Goal: Transaction & Acquisition: Purchase product/service

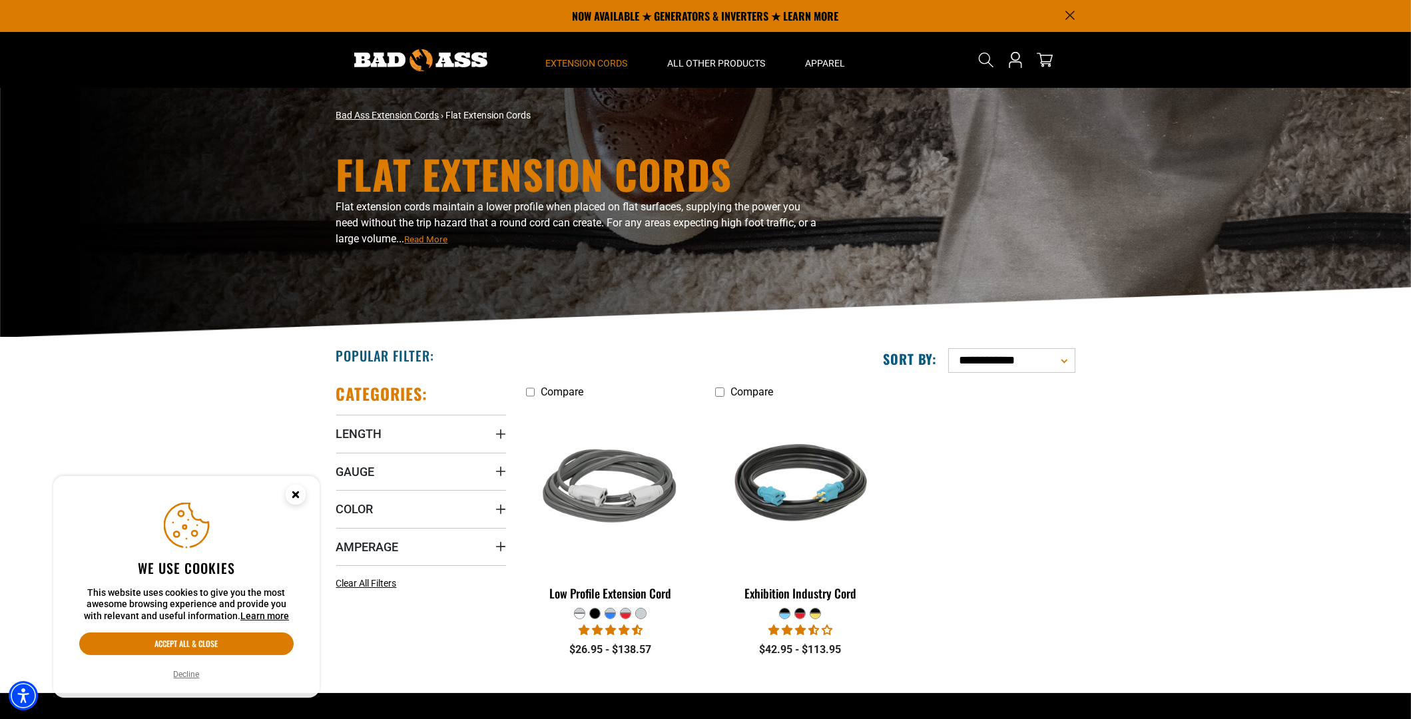
click at [401, 115] on link "Bad Ass Extension Cords" at bounding box center [387, 115] width 103 height 11
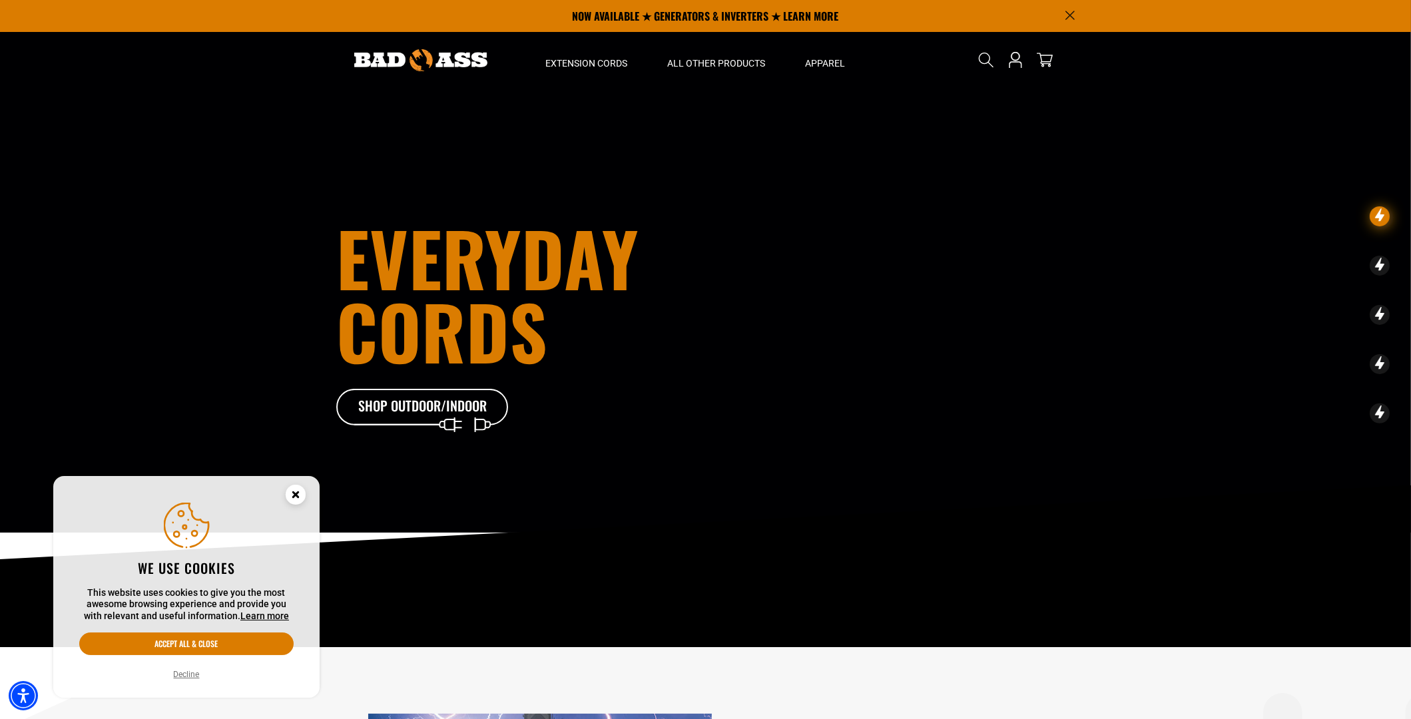
click at [302, 495] on circle "Cookie Consent" at bounding box center [296, 495] width 20 height 20
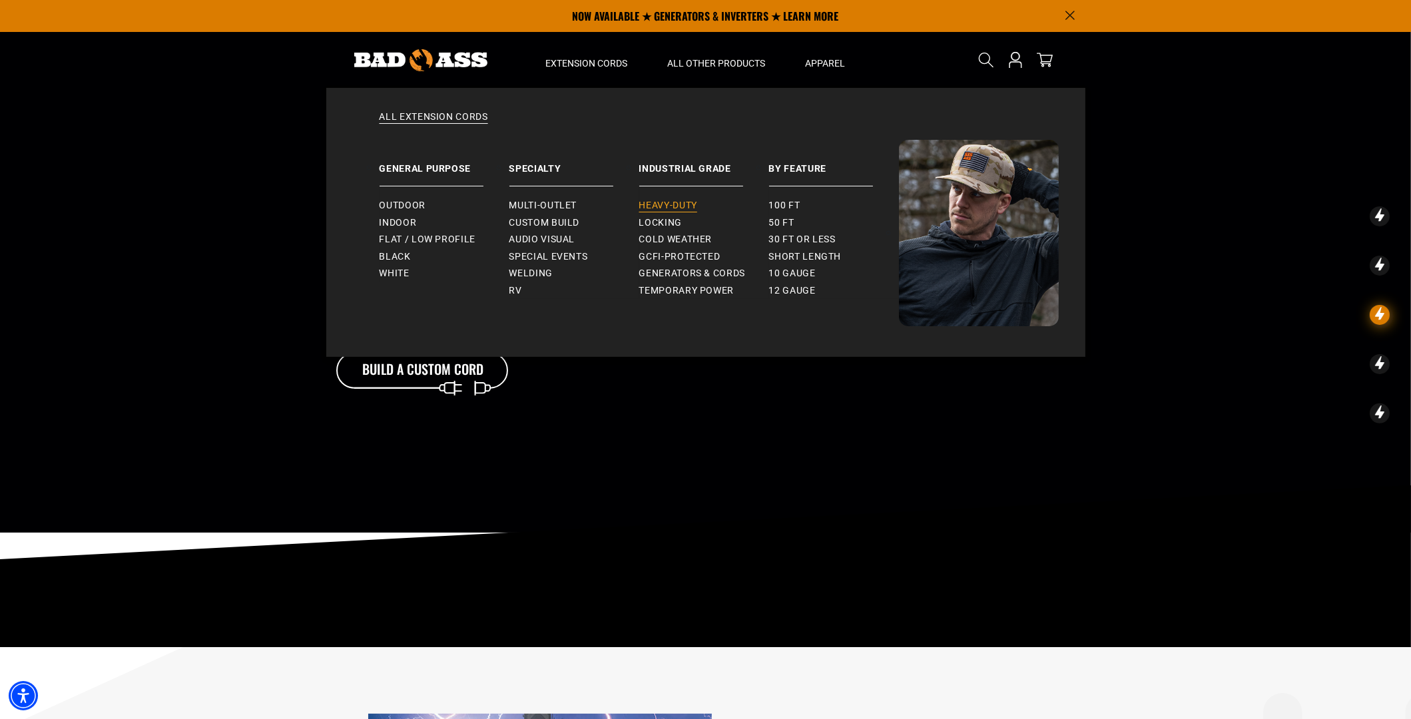
click at [677, 201] on span "Heavy-Duty" at bounding box center [668, 206] width 58 height 12
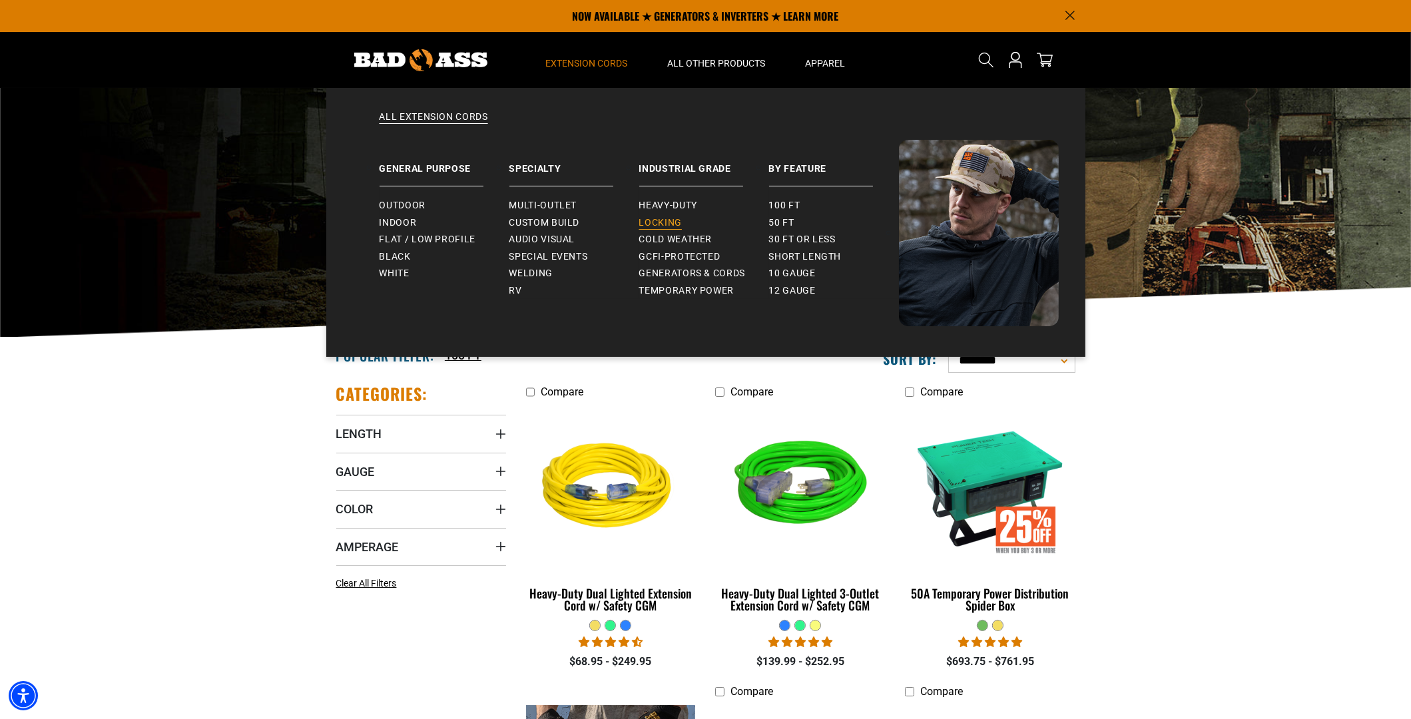
click at [671, 222] on span "Locking" at bounding box center [660, 223] width 43 height 12
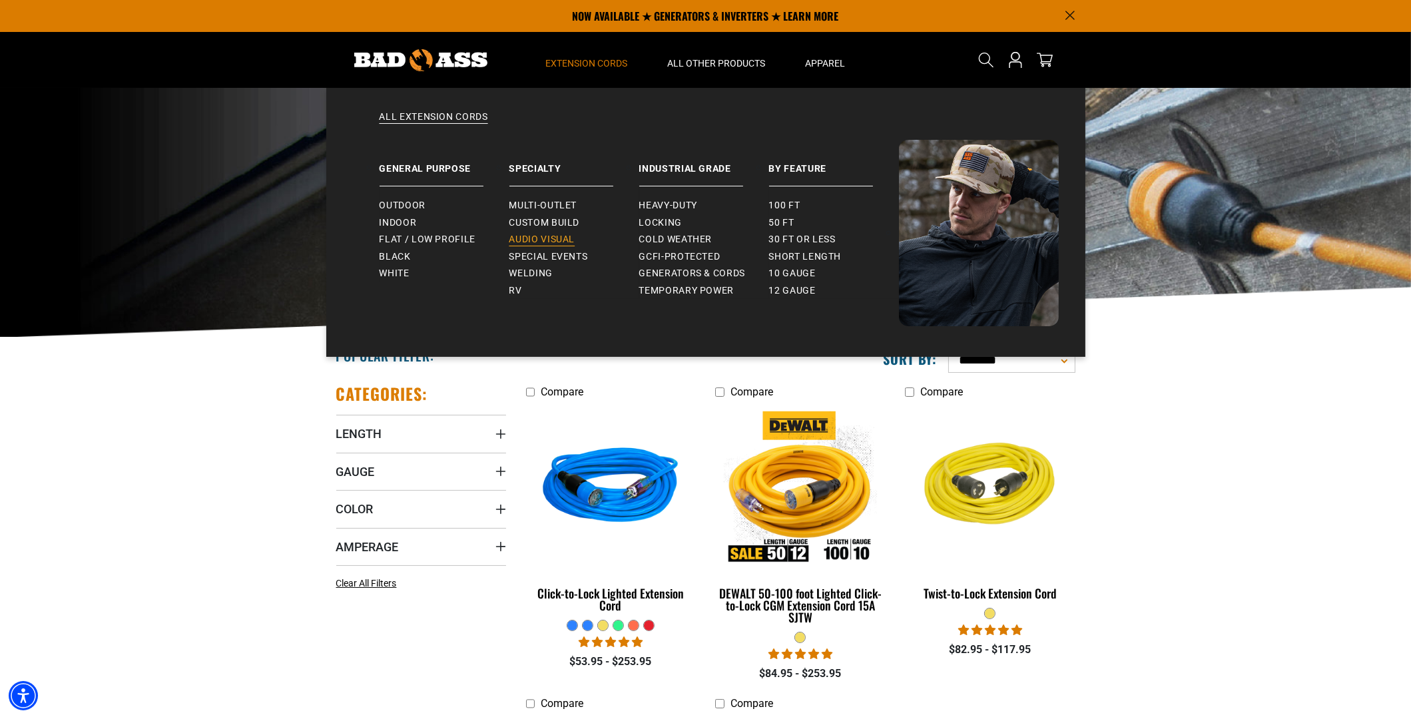
click at [549, 236] on span "Audio Visual" at bounding box center [542, 240] width 66 height 12
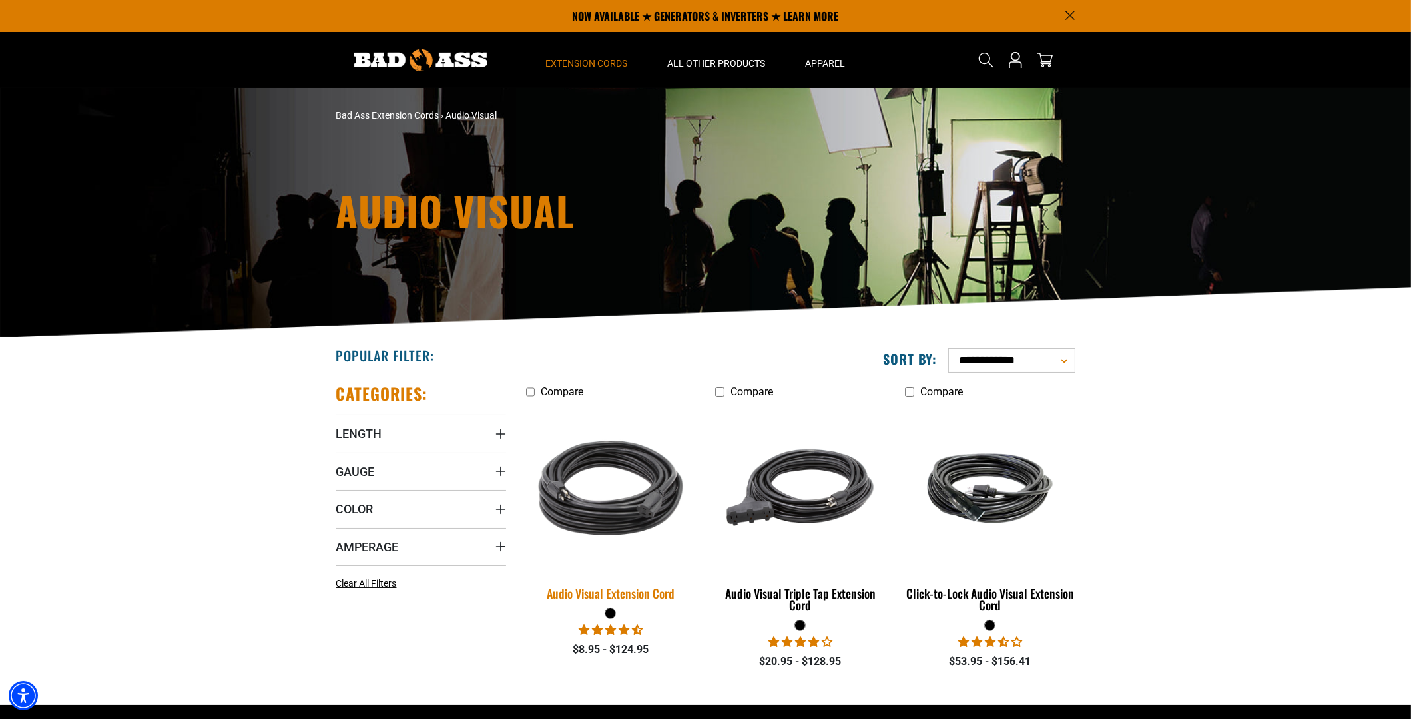
click at [595, 471] on img at bounding box center [610, 488] width 186 height 170
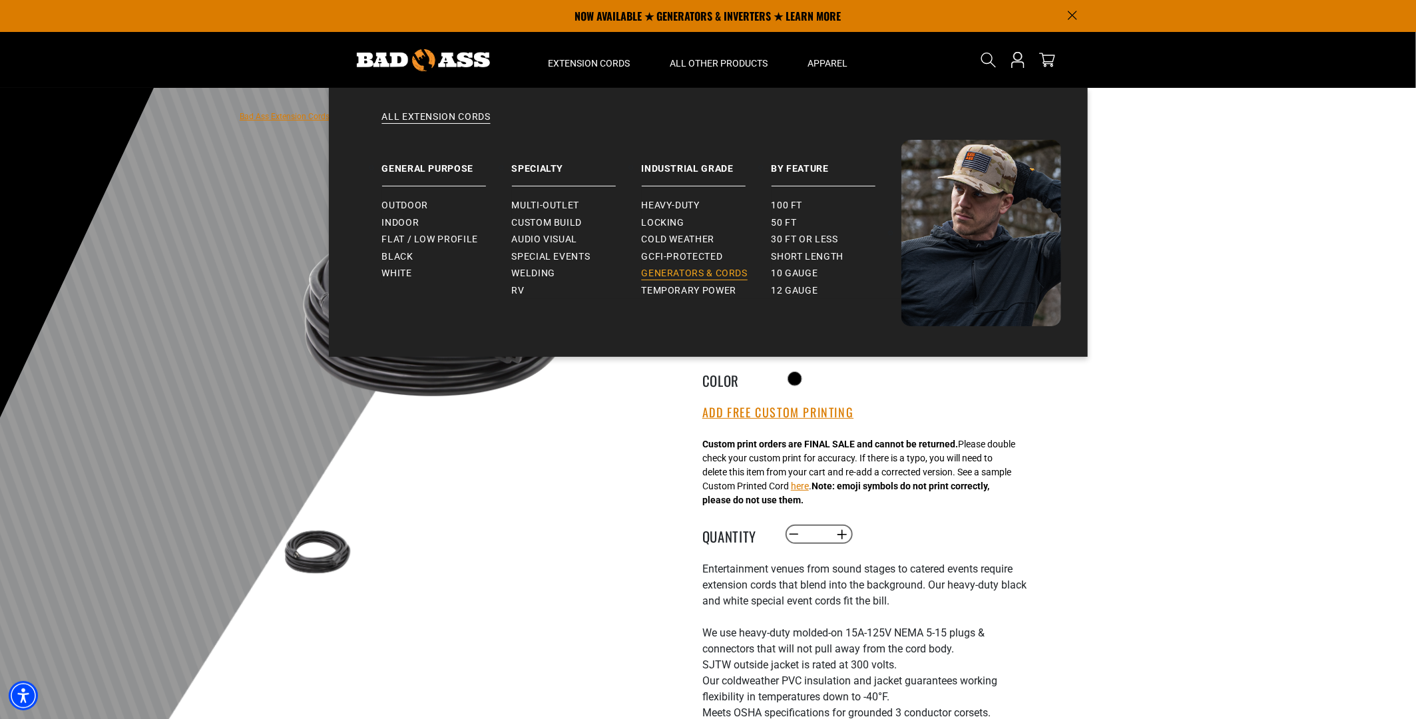
click at [664, 272] on span "Generators & Cords" at bounding box center [695, 274] width 107 height 12
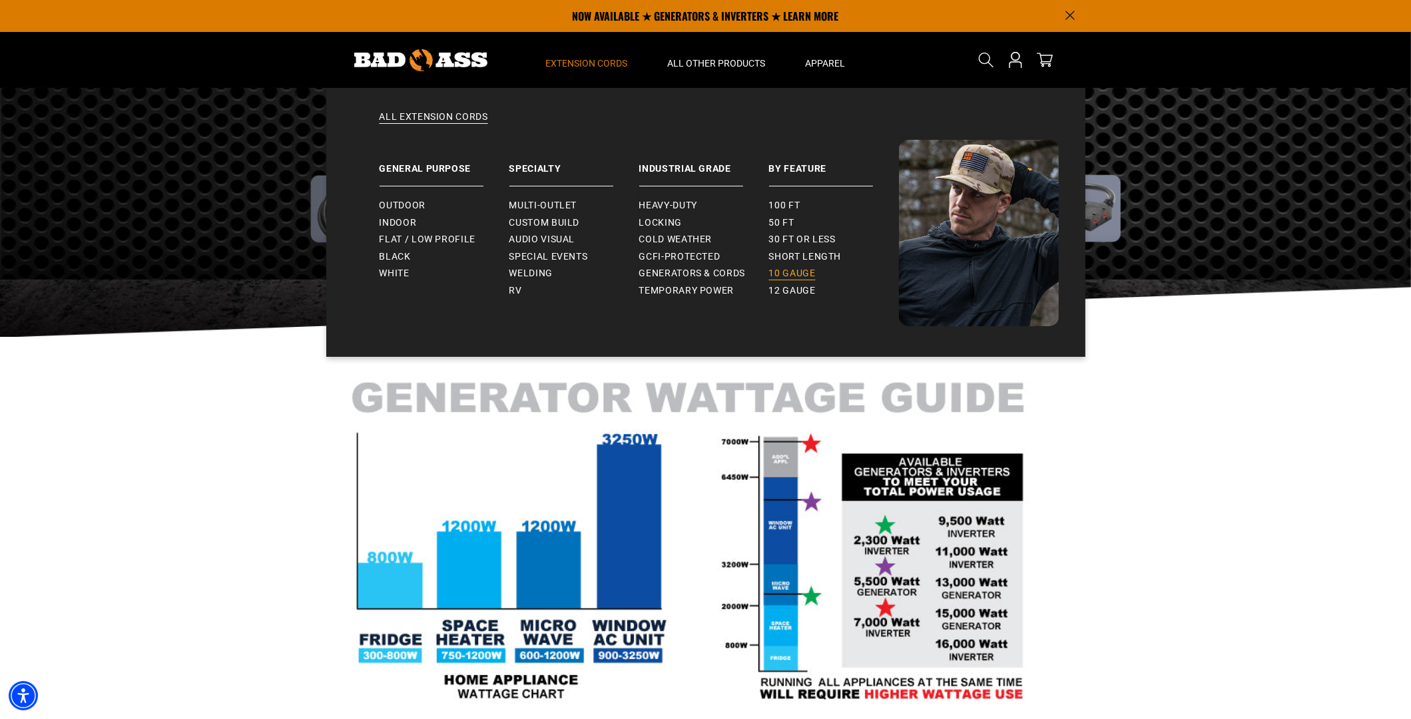
click at [784, 272] on span "10 gauge" at bounding box center [792, 274] width 47 height 12
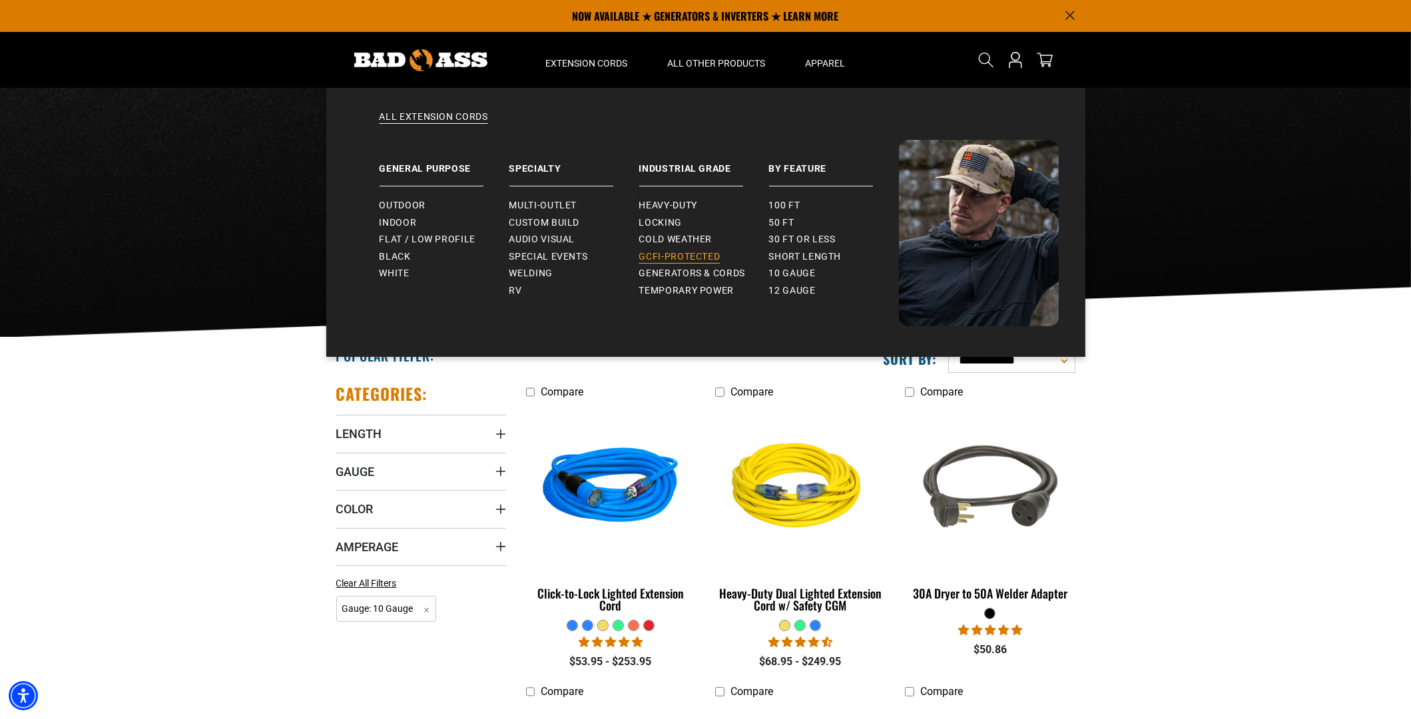
click at [669, 257] on span "GCFI-Protected" at bounding box center [679, 257] width 81 height 12
